Goal: Task Accomplishment & Management: Use online tool/utility

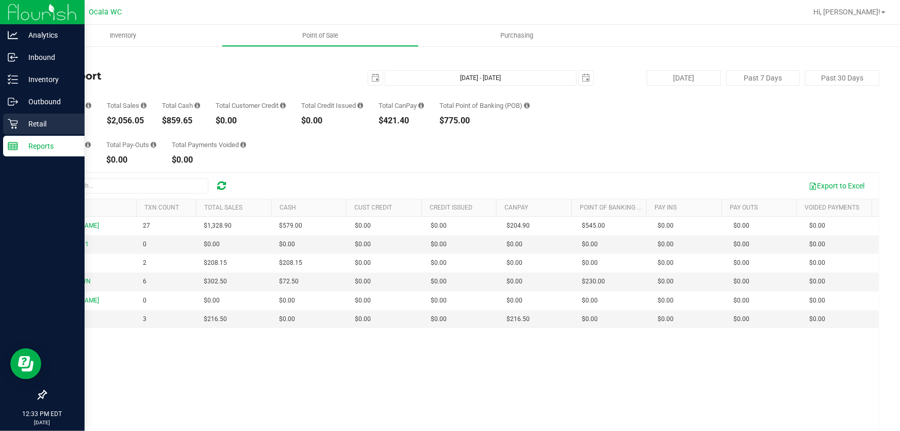
click at [20, 122] on p "Retail" at bounding box center [49, 124] width 62 height 12
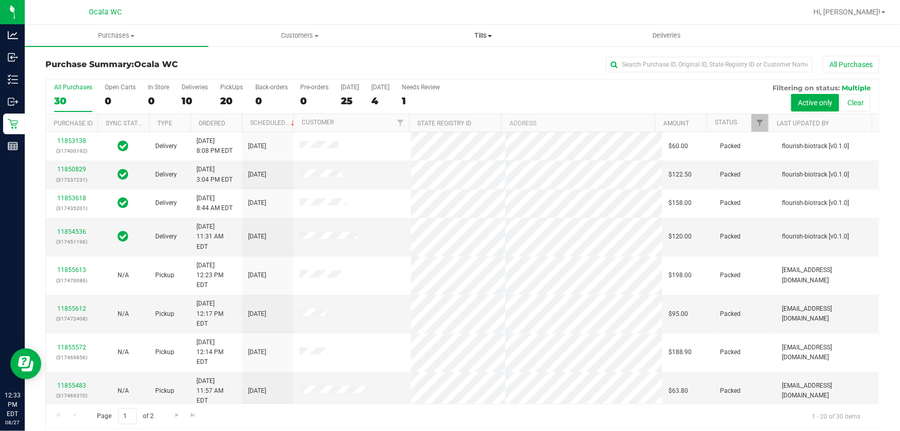
click at [486, 34] on span "Tills" at bounding box center [483, 35] width 183 height 9
click at [463, 58] on li "Manage tills" at bounding box center [483, 62] width 184 height 12
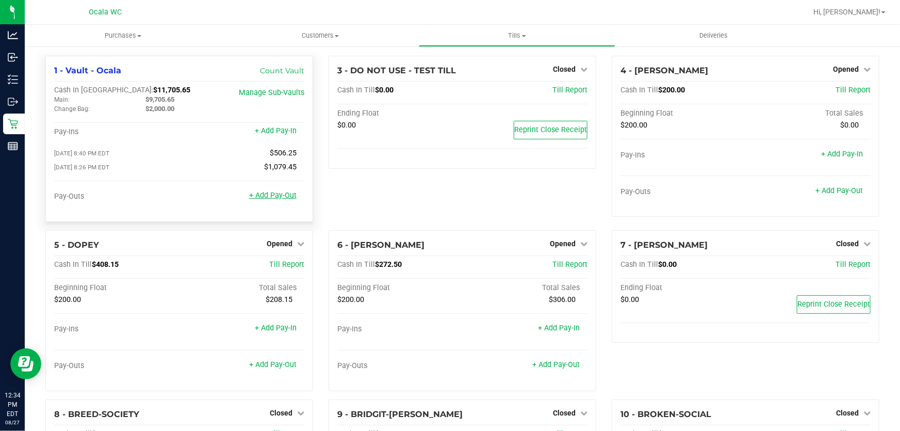
click at [280, 197] on link "+ Add Pay-Out" at bounding box center [272, 195] width 47 height 9
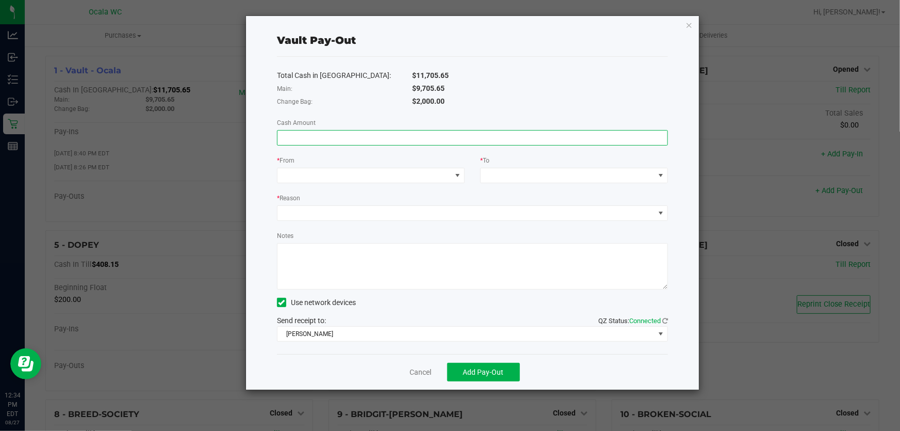
click at [423, 139] on input at bounding box center [473, 137] width 390 height 14
click at [364, 139] on input at bounding box center [473, 137] width 390 height 14
type input "$9,705.65"
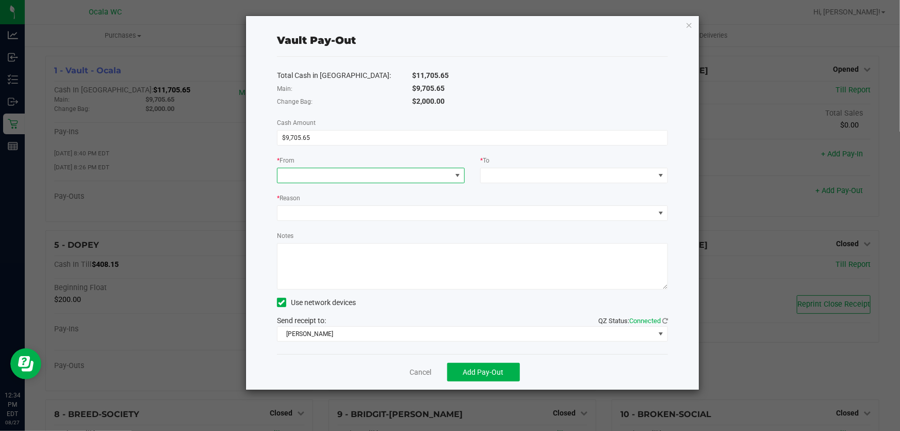
click at [352, 173] on span at bounding box center [365, 175] width 174 height 14
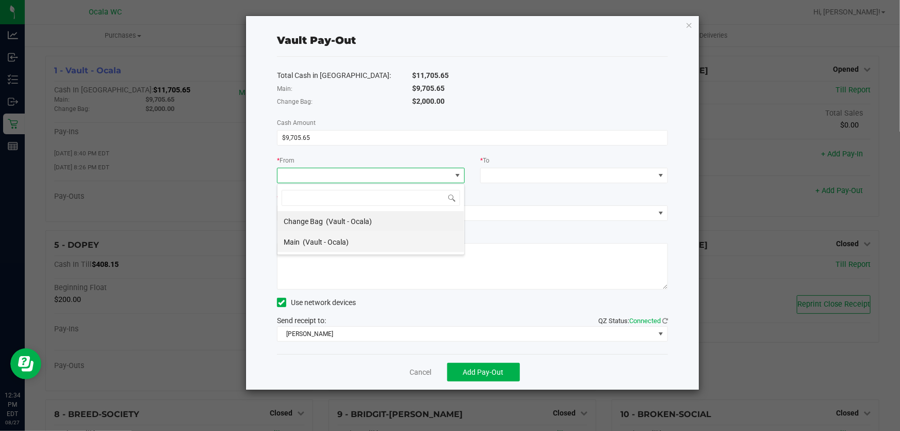
click at [366, 239] on li "Main (Vault - Ocala)" at bounding box center [371, 242] width 187 height 21
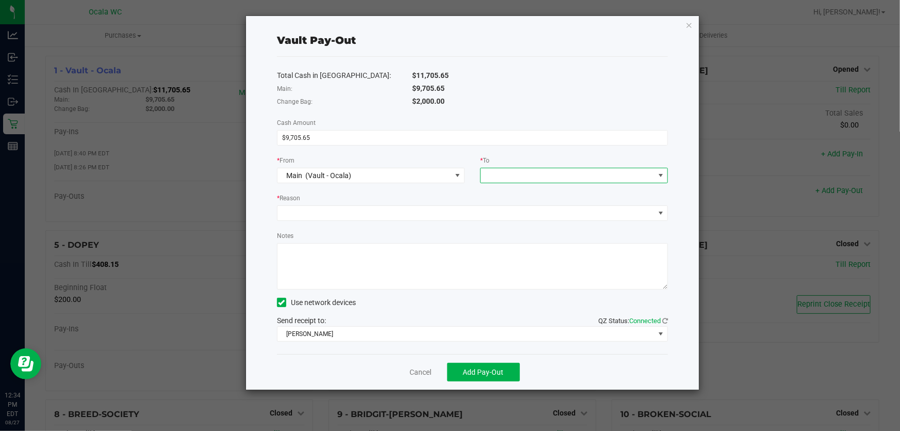
click at [527, 177] on span at bounding box center [568, 175] width 174 height 14
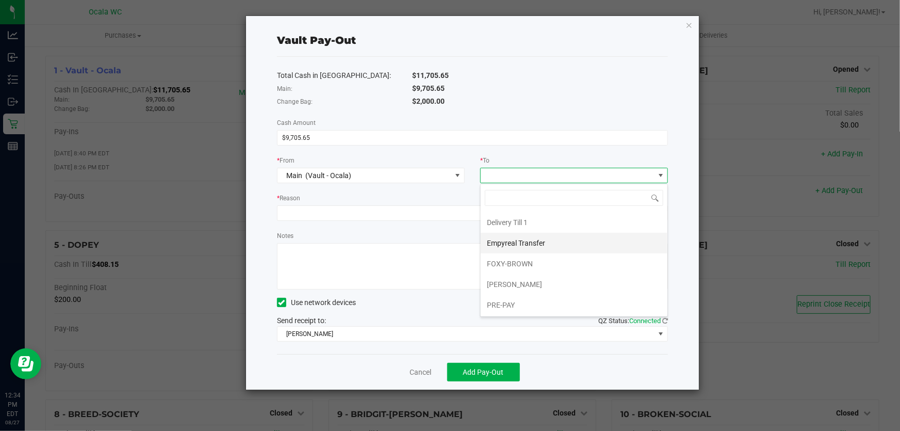
click at [541, 242] on span "Empyreal Transfer" at bounding box center [516, 243] width 58 height 8
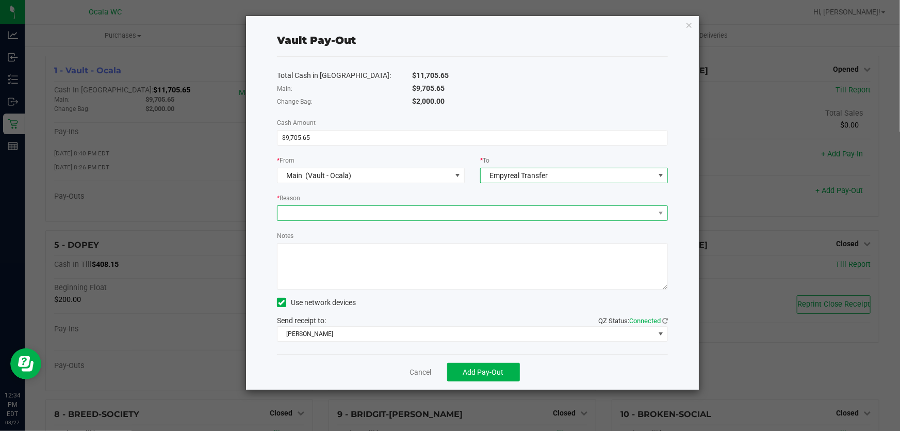
click at [439, 218] on span at bounding box center [466, 213] width 377 height 14
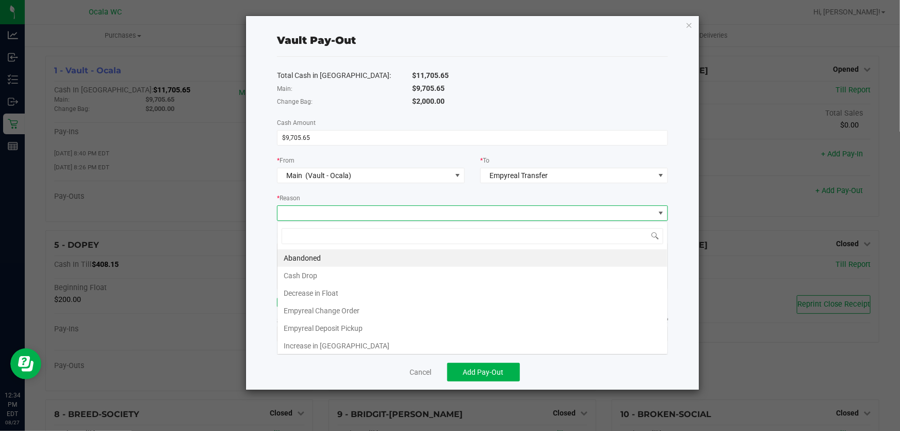
scroll to position [15, 391]
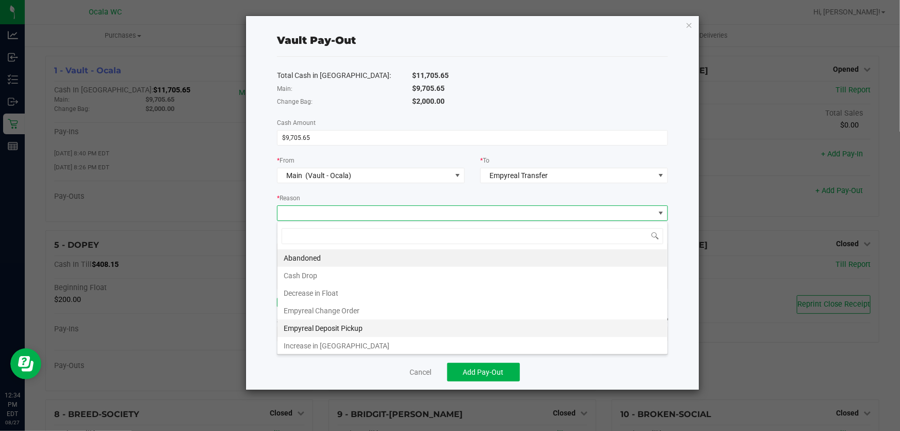
click at [381, 325] on li "Empyreal Deposit Pickup" at bounding box center [473, 328] width 390 height 18
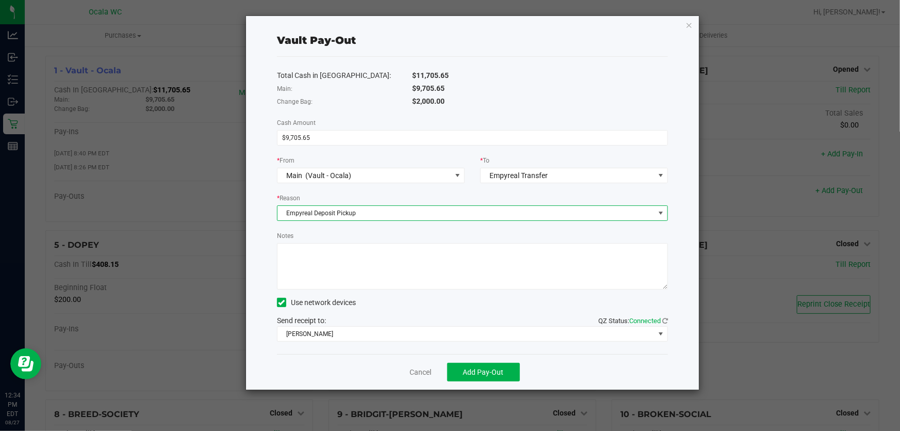
click at [346, 263] on textarea "Notes" at bounding box center [472, 266] width 391 height 46
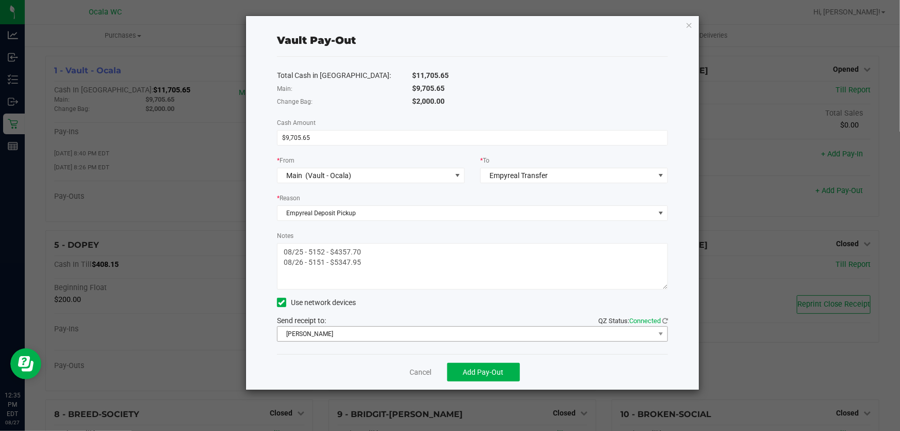
type textarea "08/25 - 5152 - $4357.70 08/26 - 5151 - $5347.95"
click at [377, 328] on span "BRAD-PITT" at bounding box center [466, 334] width 377 height 14
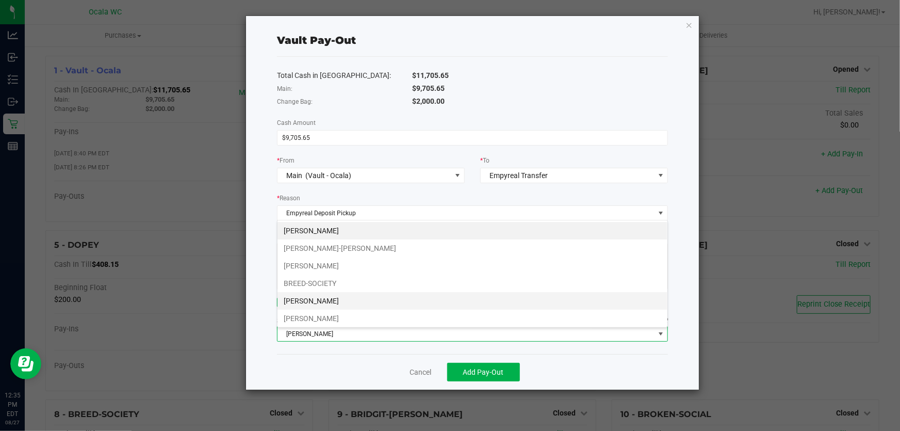
click at [381, 299] on li "BRENDA-LEE" at bounding box center [473, 301] width 390 height 18
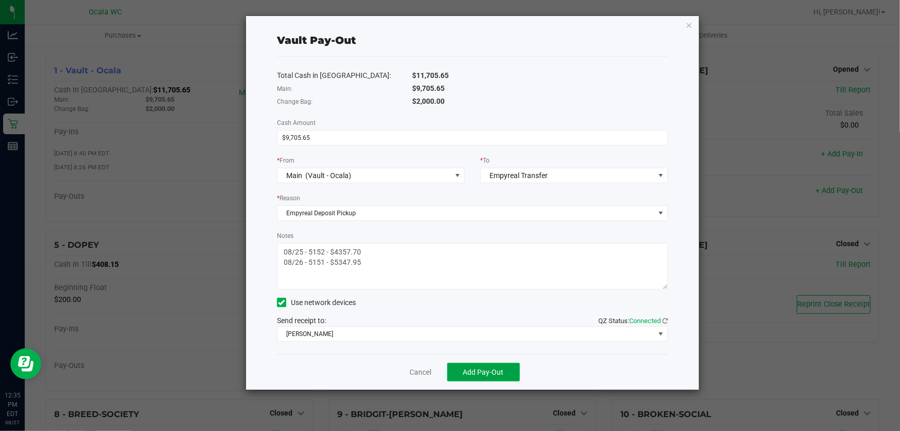
click at [511, 374] on button "Add Pay-Out" at bounding box center [483, 372] width 73 height 19
click at [412, 371] on link "Dismiss" at bounding box center [416, 372] width 25 height 11
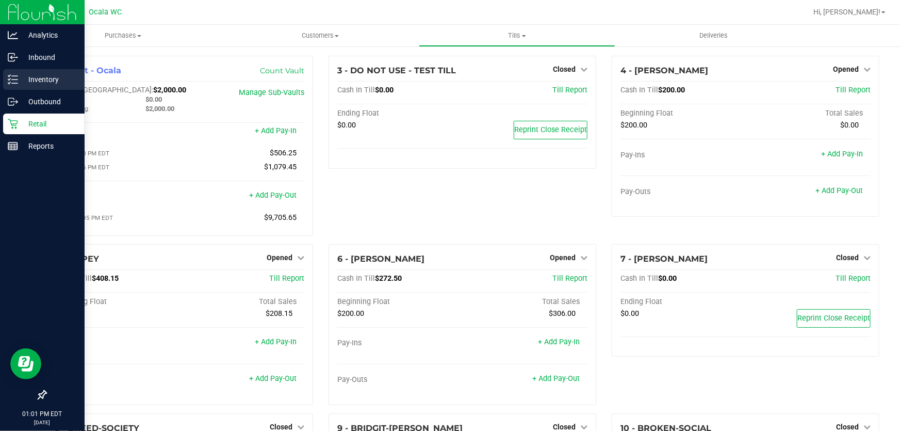
click at [10, 82] on icon at bounding box center [9, 83] width 2 height 2
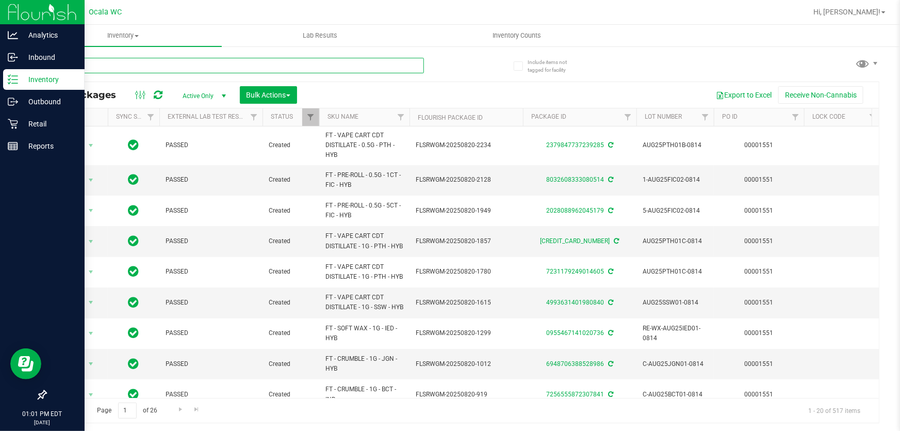
click at [162, 62] on input "text" at bounding box center [234, 65] width 379 height 15
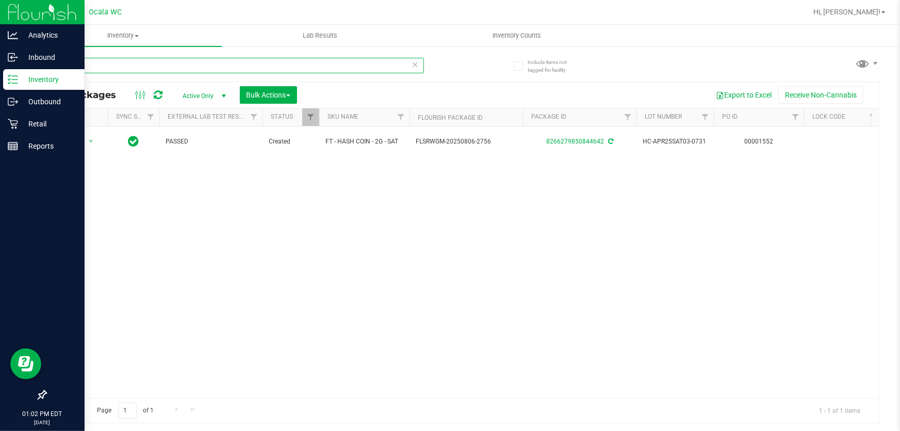
type input "HASH"
